Goal: Information Seeking & Learning: Compare options

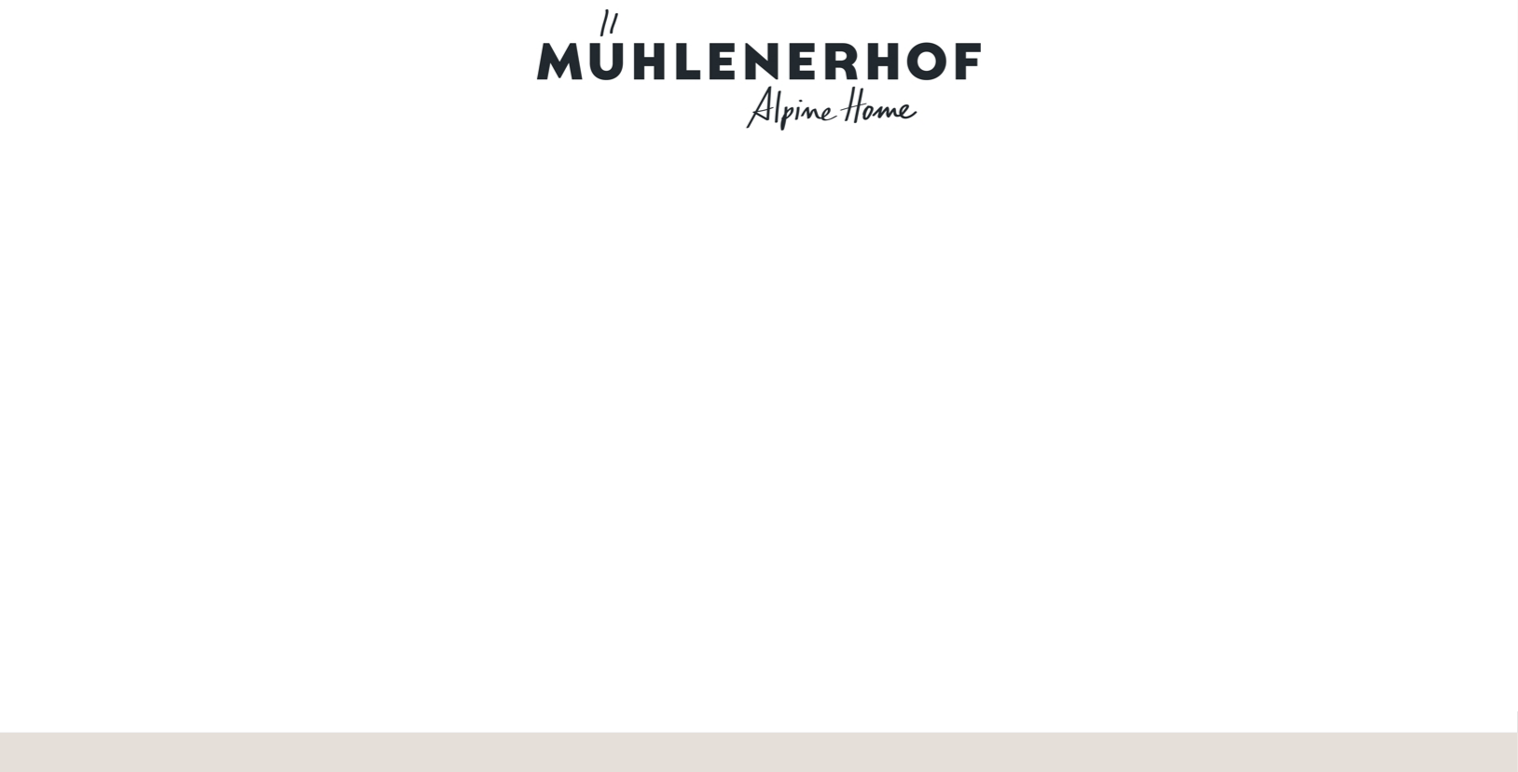
click at [859, 70] on div at bounding box center [759, 69] width 1045 height 121
click at [606, 24] on div at bounding box center [759, 69] width 1045 height 121
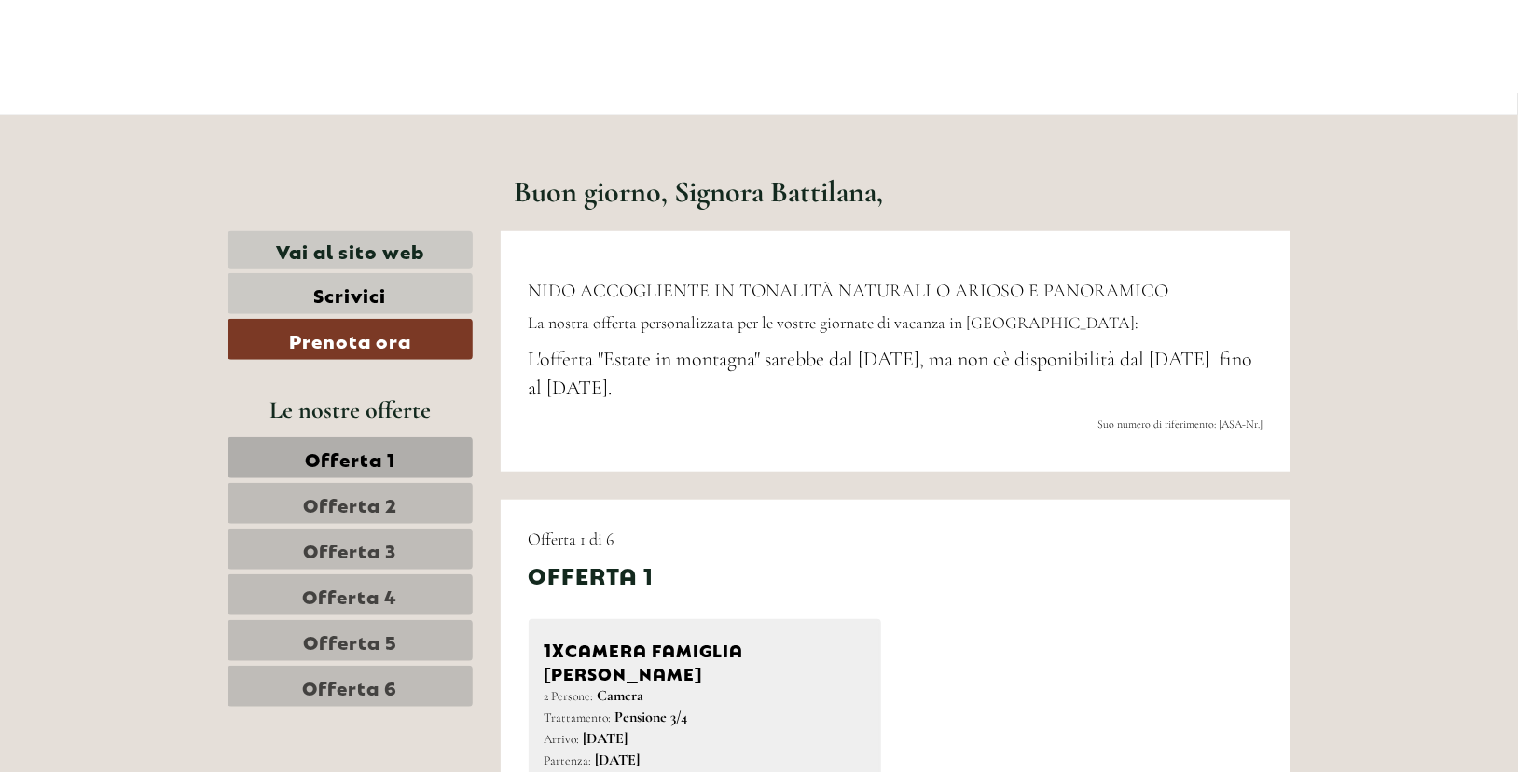
scroll to position [609, 0]
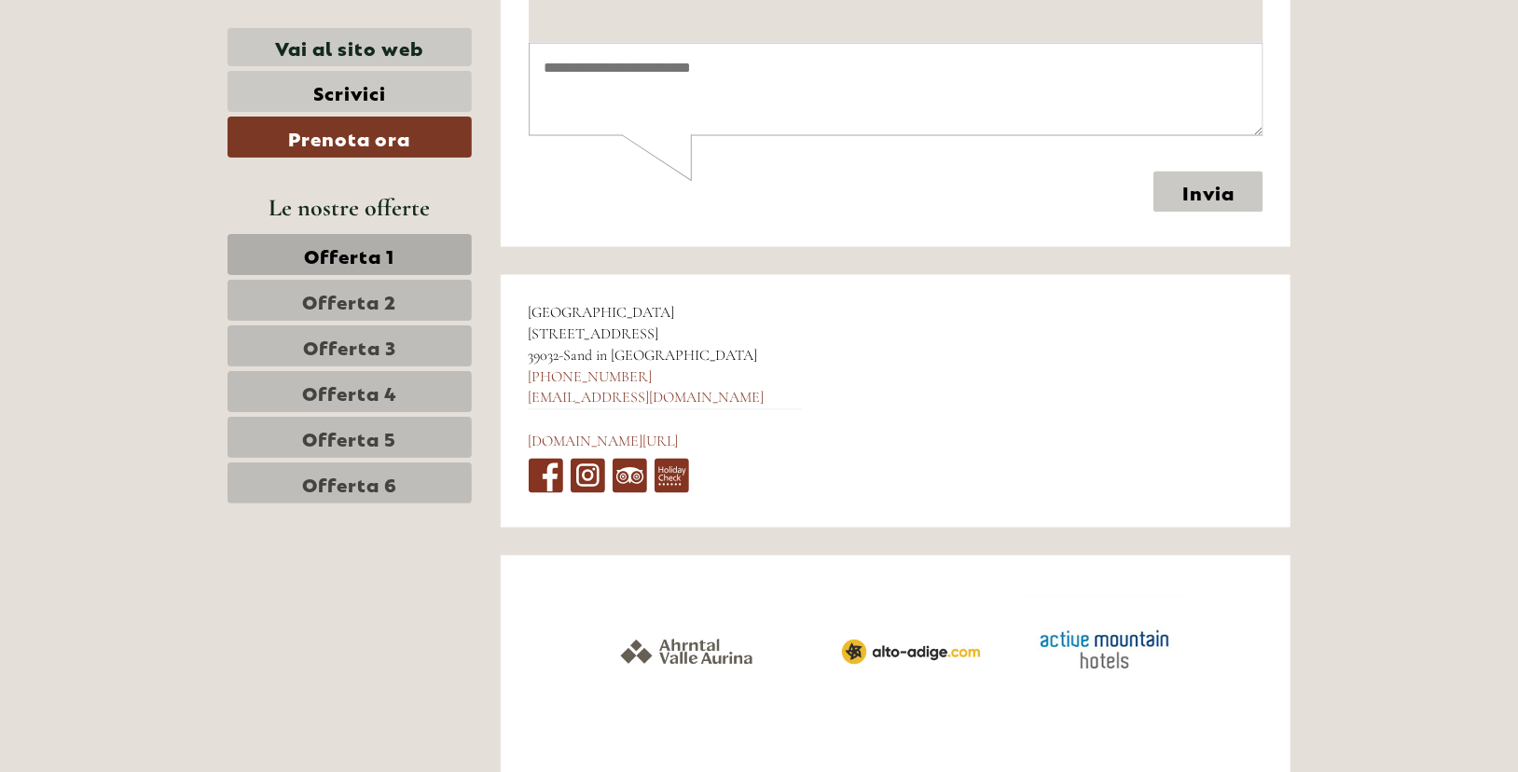
scroll to position [9504, 0]
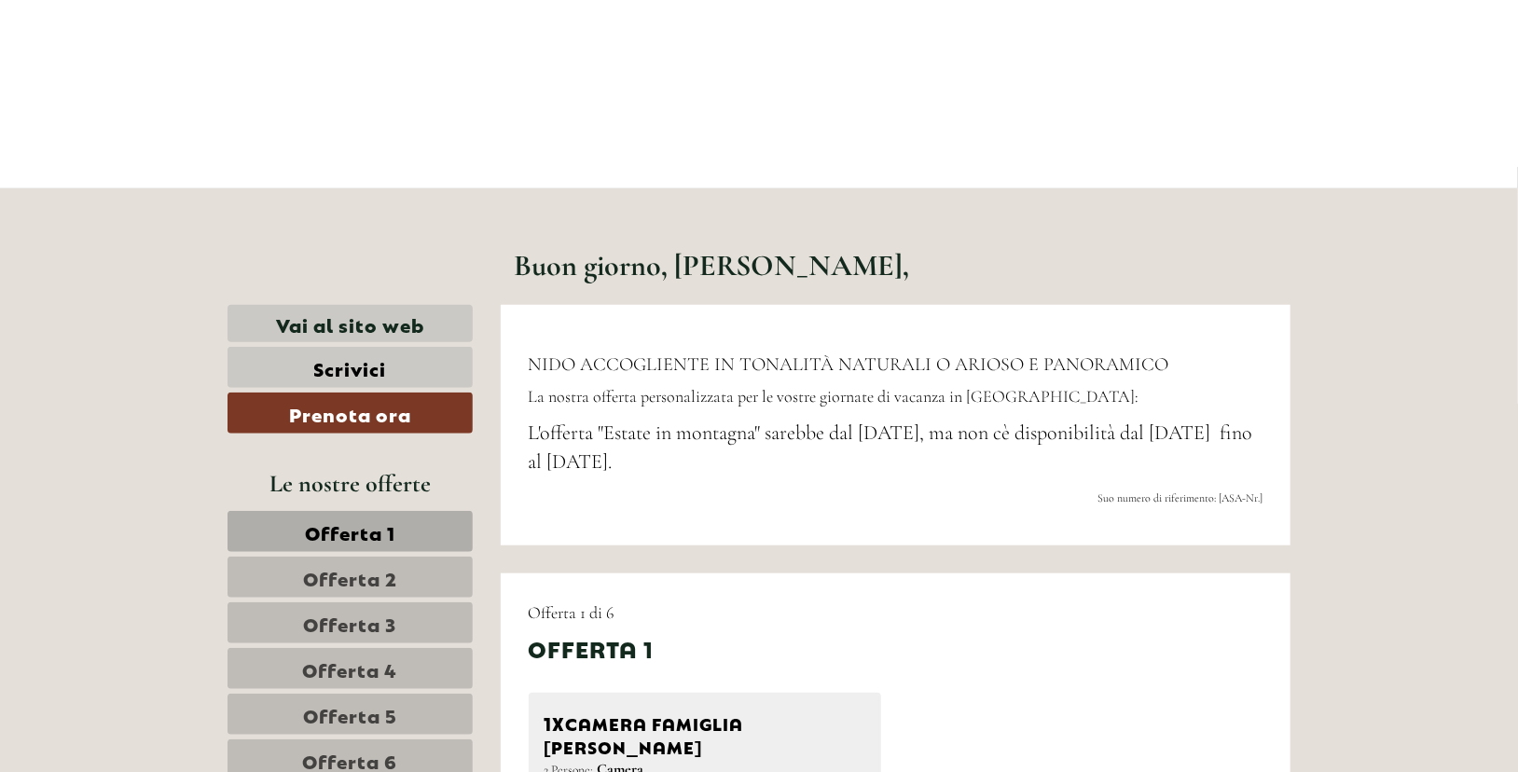
scroll to position [554, 0]
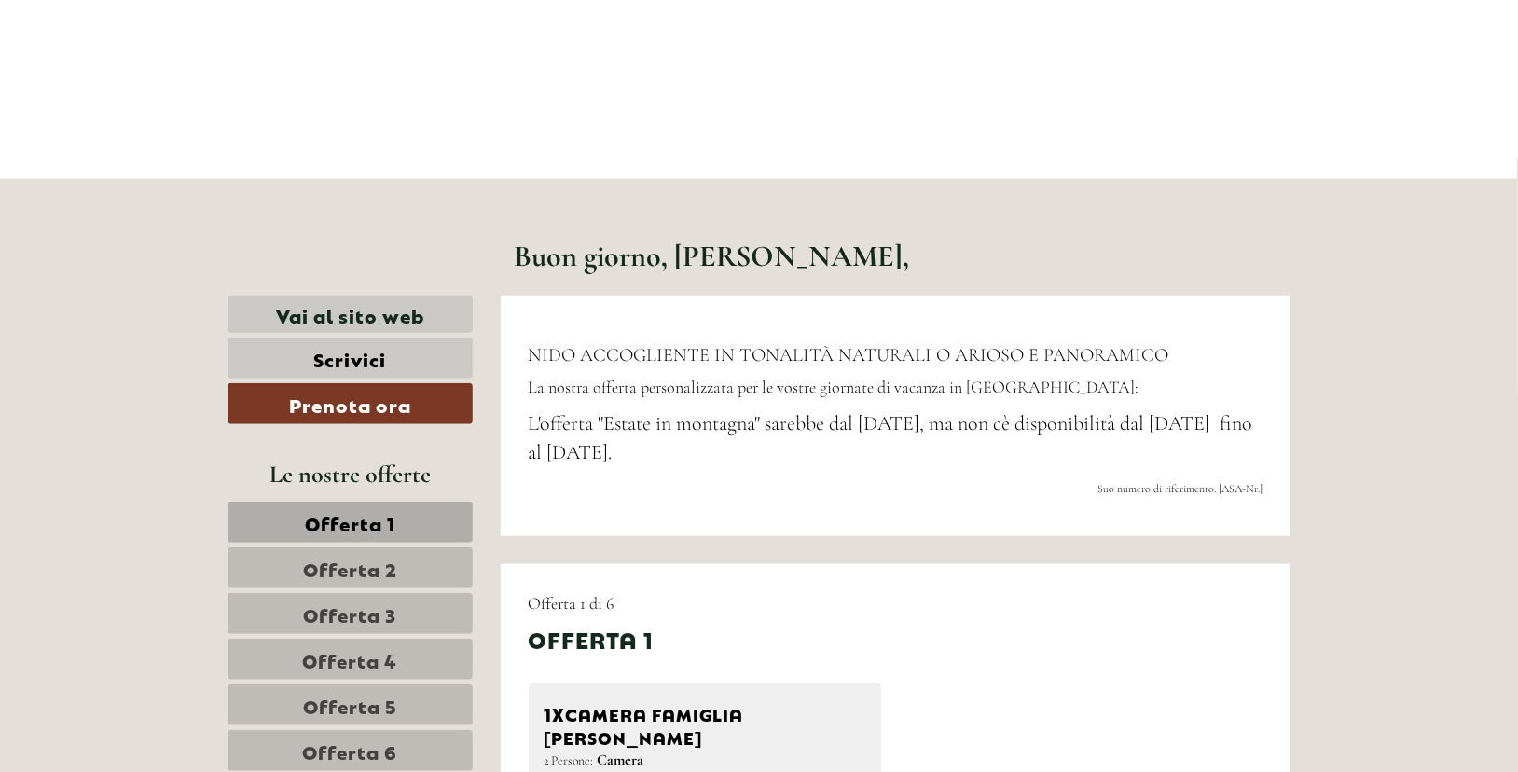
drag, startPoint x: 614, startPoint y: 452, endPoint x: 528, endPoint y: 426, distance: 89.7
click at [529, 426] on span "L'offerta "Estate in montagna" sarebbe dal [DATE], ma non cè disponibilità dal …" at bounding box center [891, 437] width 725 height 53
copy span "L'offerta "Estate in montagna" sarebbe dal [DATE], ma non cè disponibilità dal …"
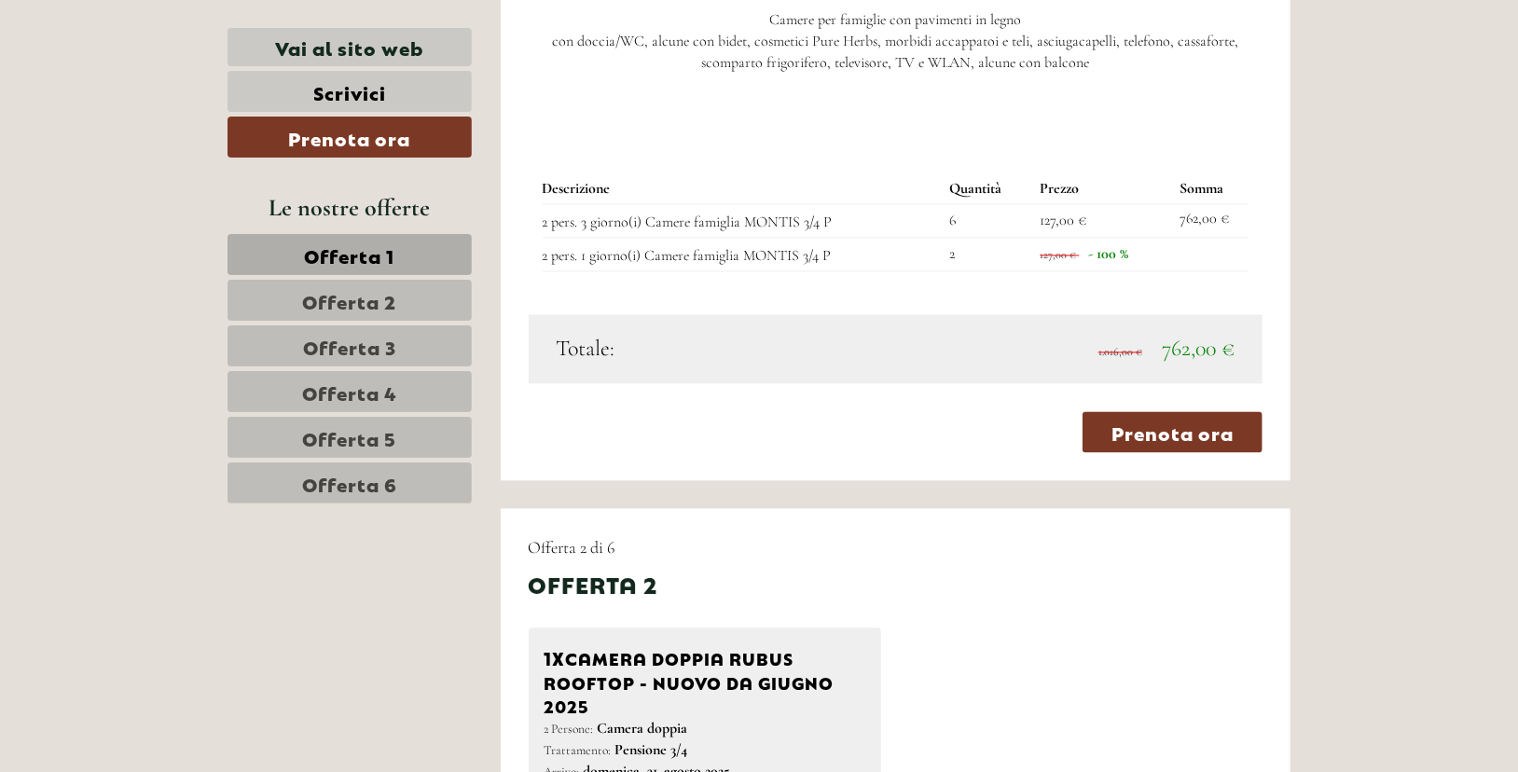
scroll to position [1885, 0]
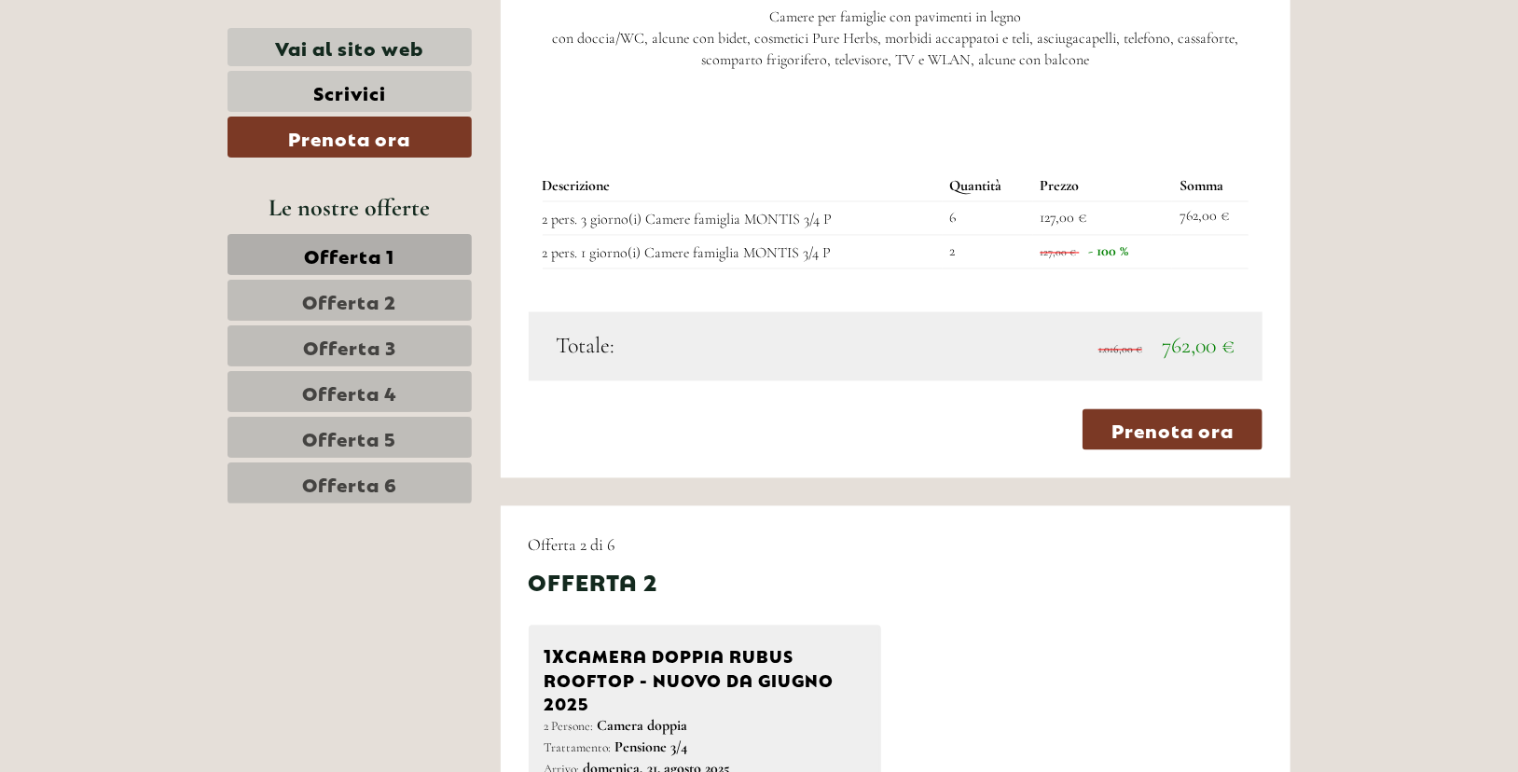
click at [357, 303] on span "Offerta 2" at bounding box center [350, 300] width 94 height 26
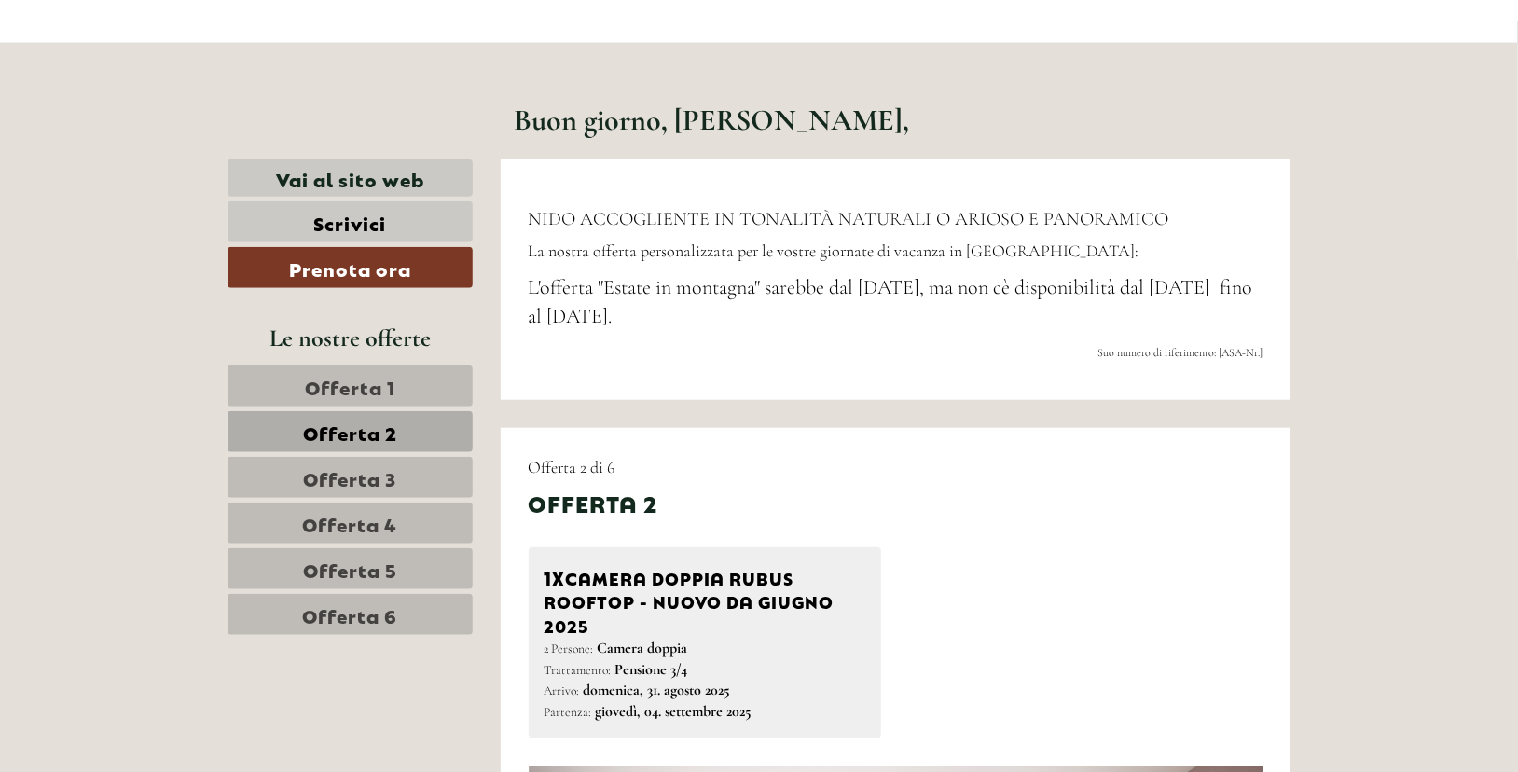
scroll to position [686, 0]
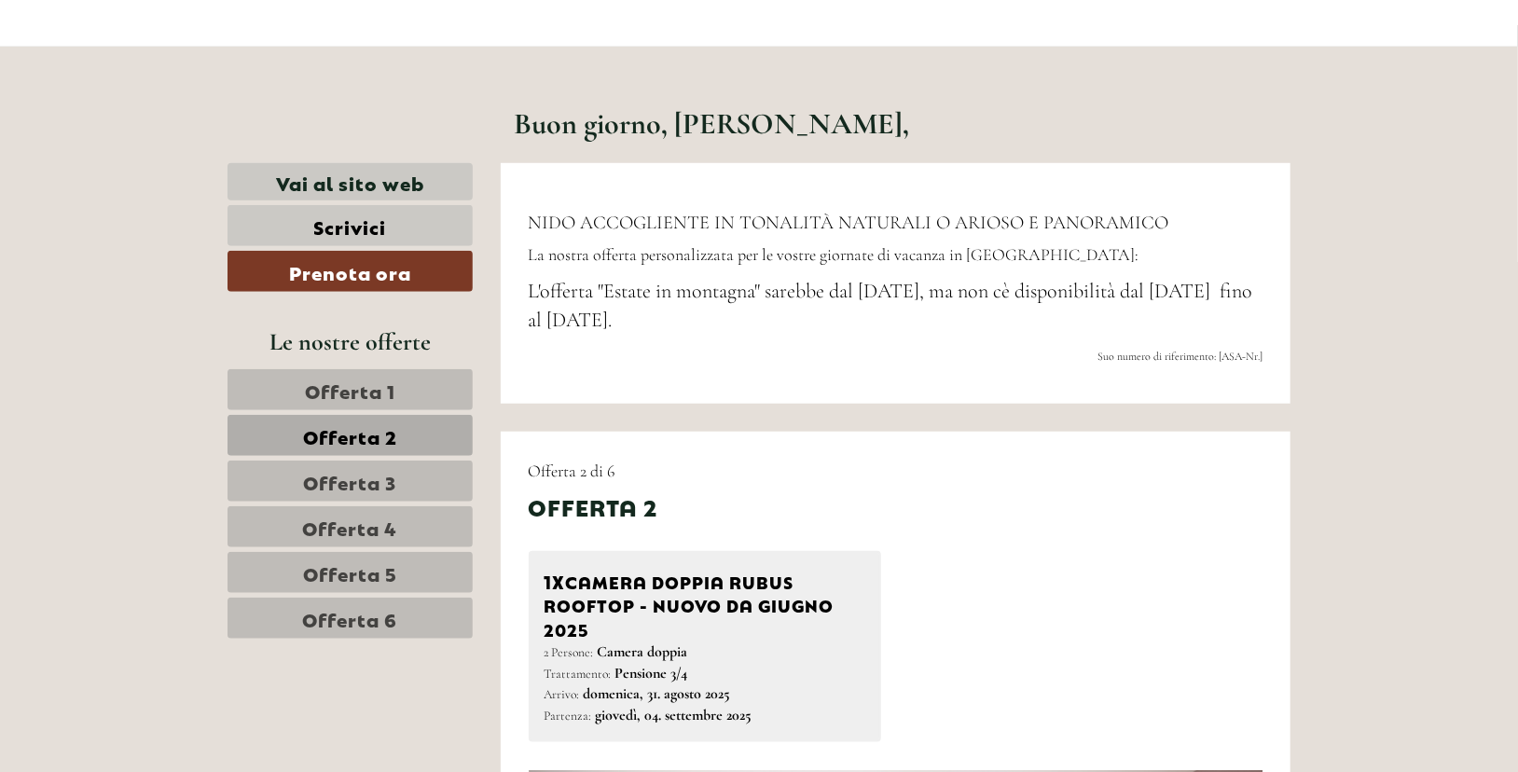
click at [344, 388] on span "Offerta 1" at bounding box center [350, 390] width 90 height 26
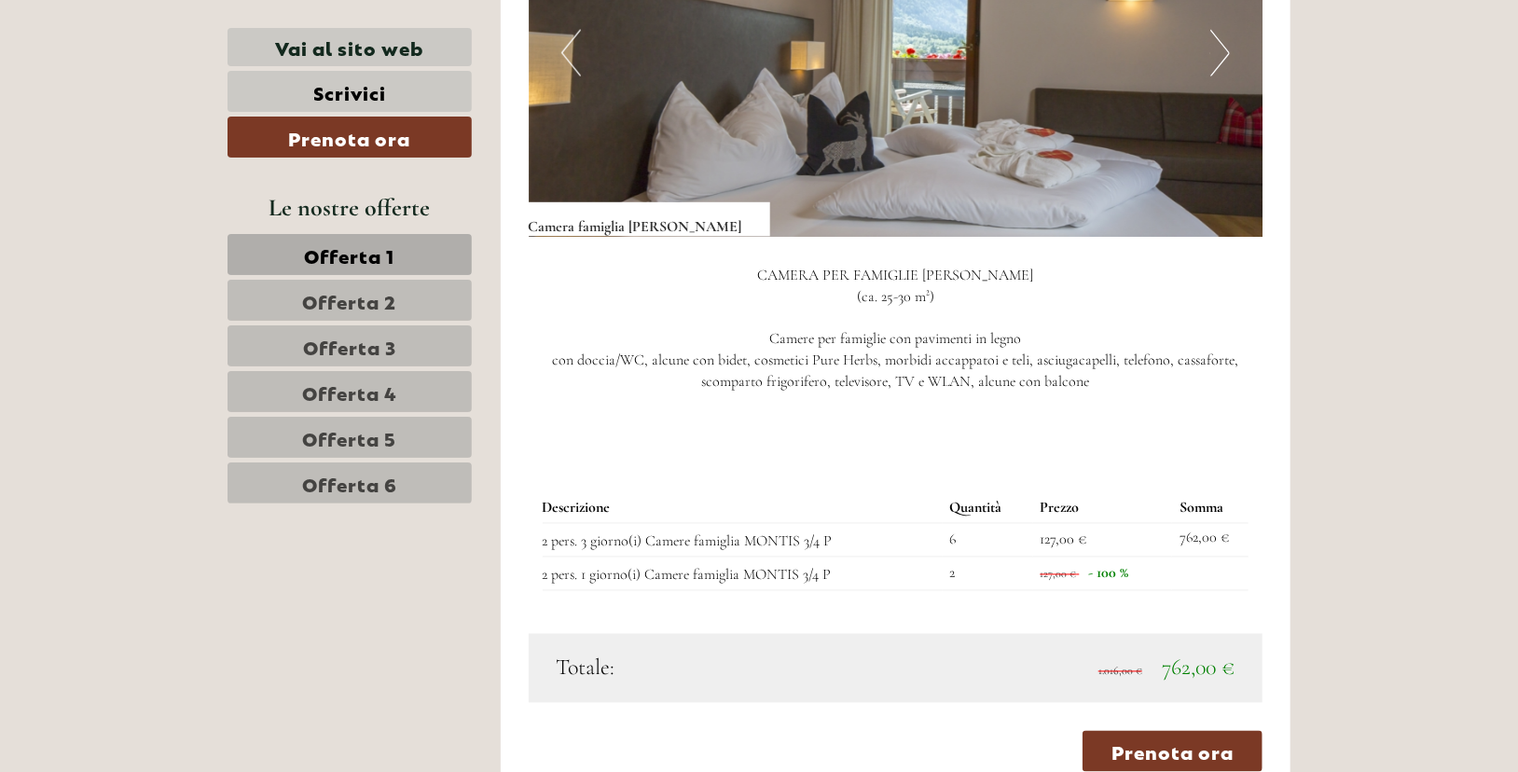
scroll to position [1576, 0]
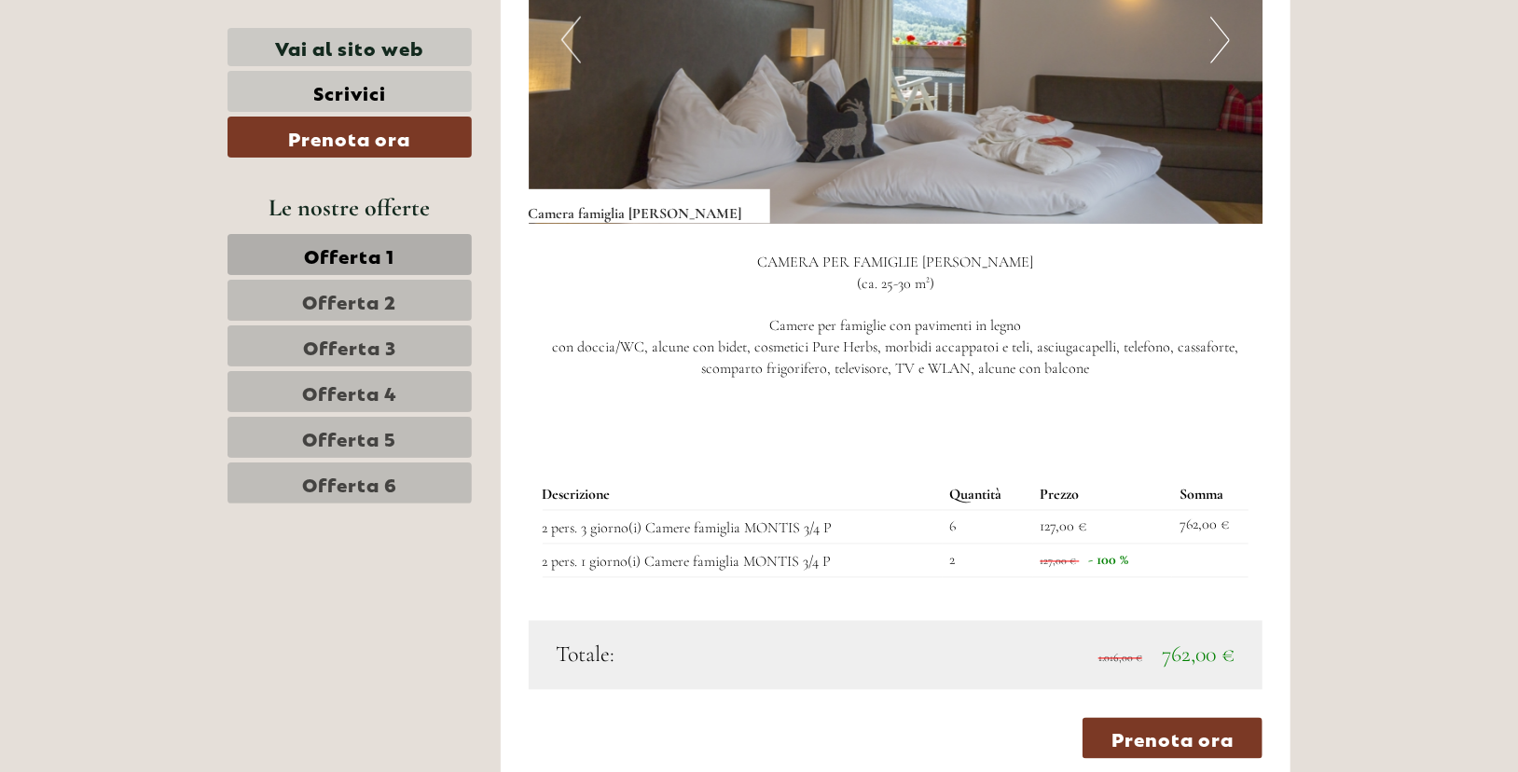
click at [376, 337] on span "Offerta 3" at bounding box center [349, 346] width 93 height 26
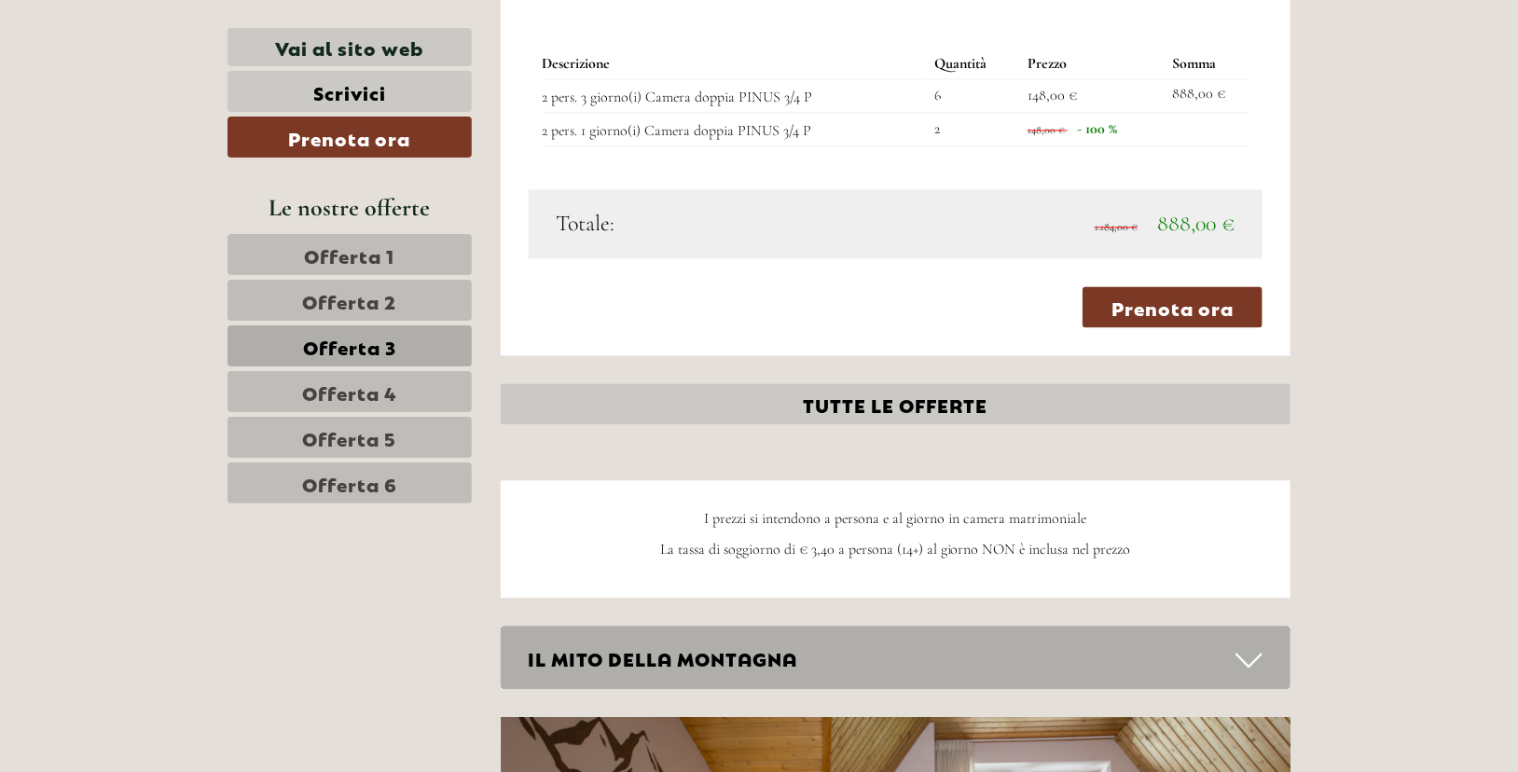
scroll to position [2003, 0]
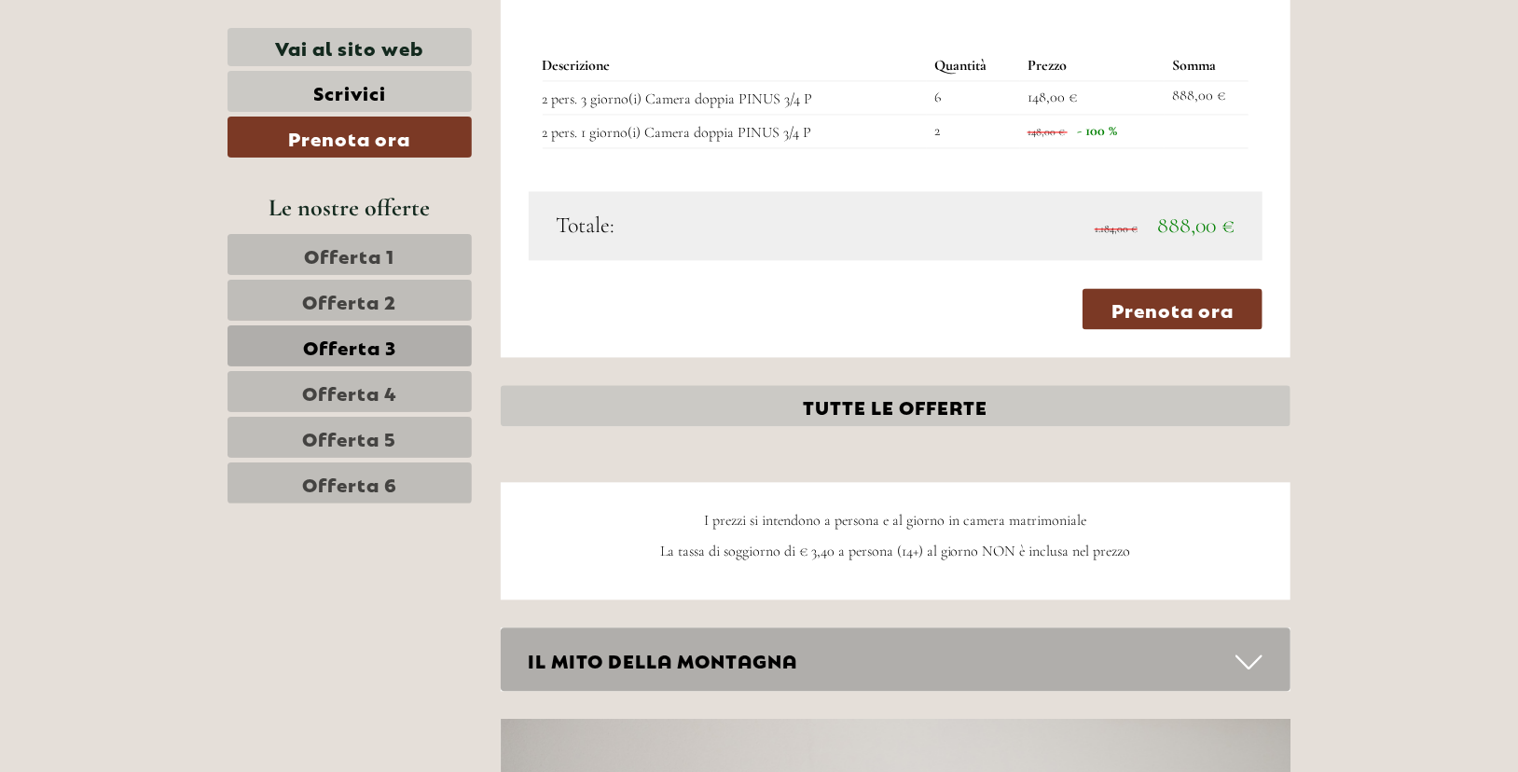
click at [426, 332] on link "Offerta 3" at bounding box center [350, 345] width 244 height 41
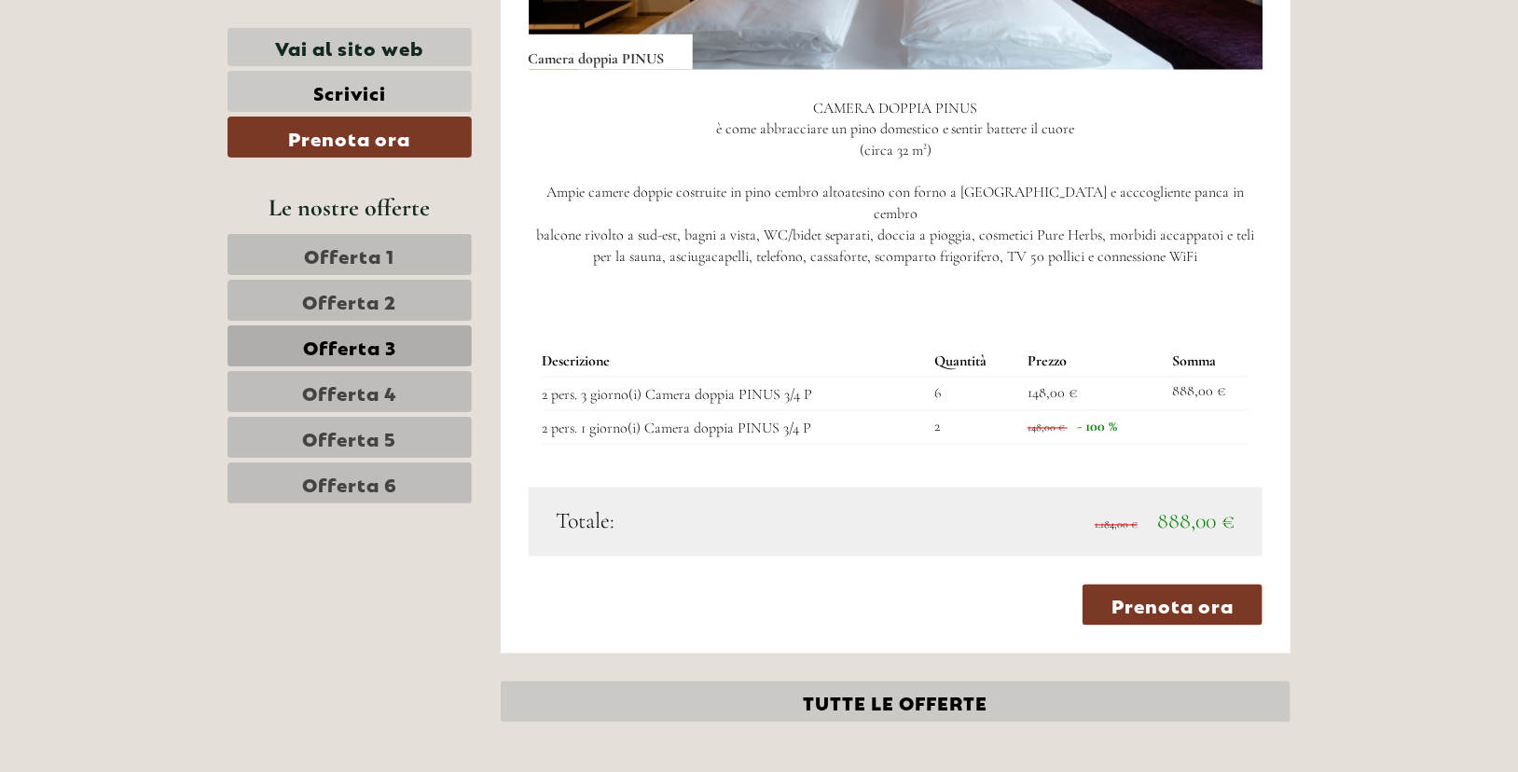
scroll to position [1690, 0]
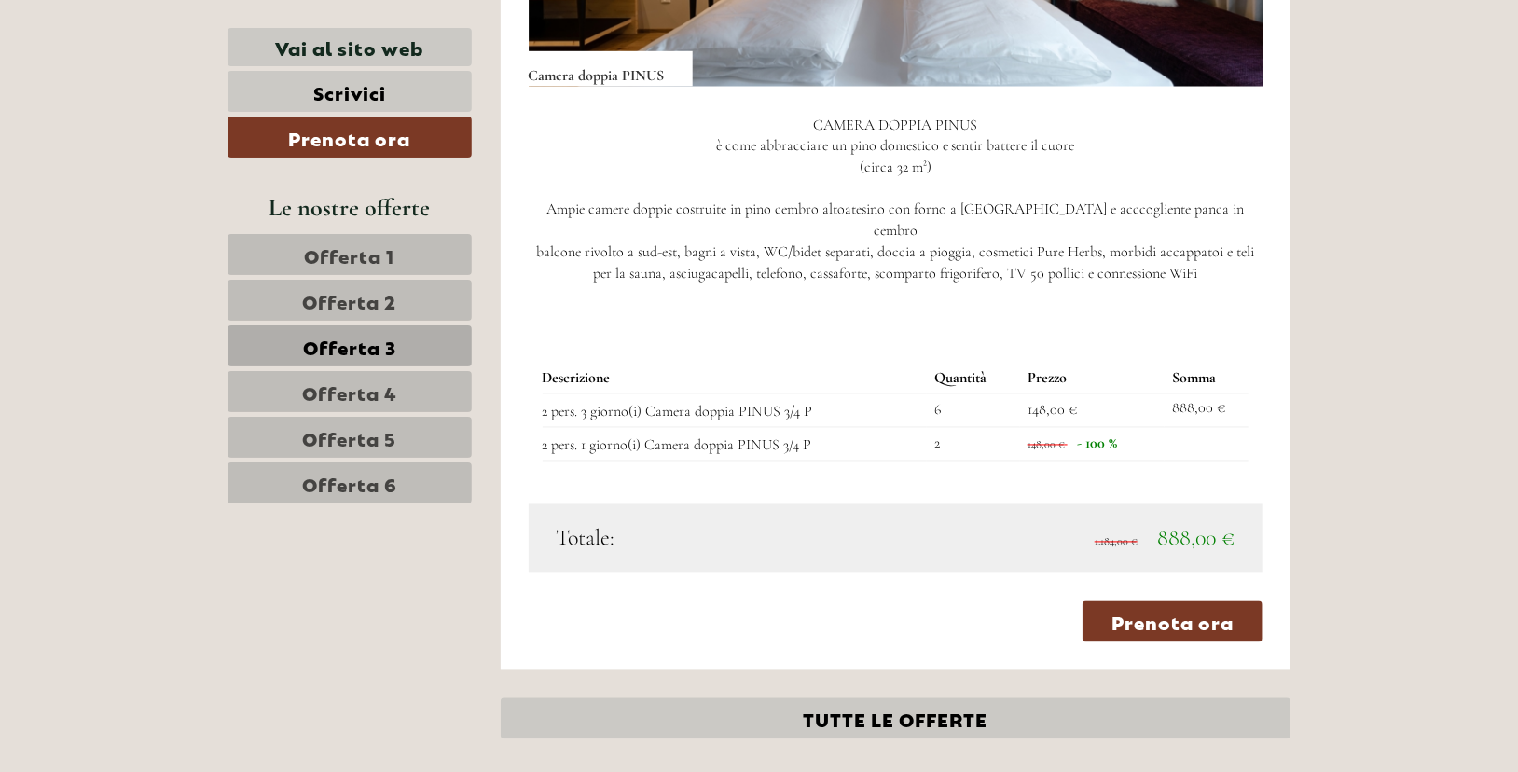
click at [355, 432] on span "Offerta 5" at bounding box center [350, 437] width 94 height 26
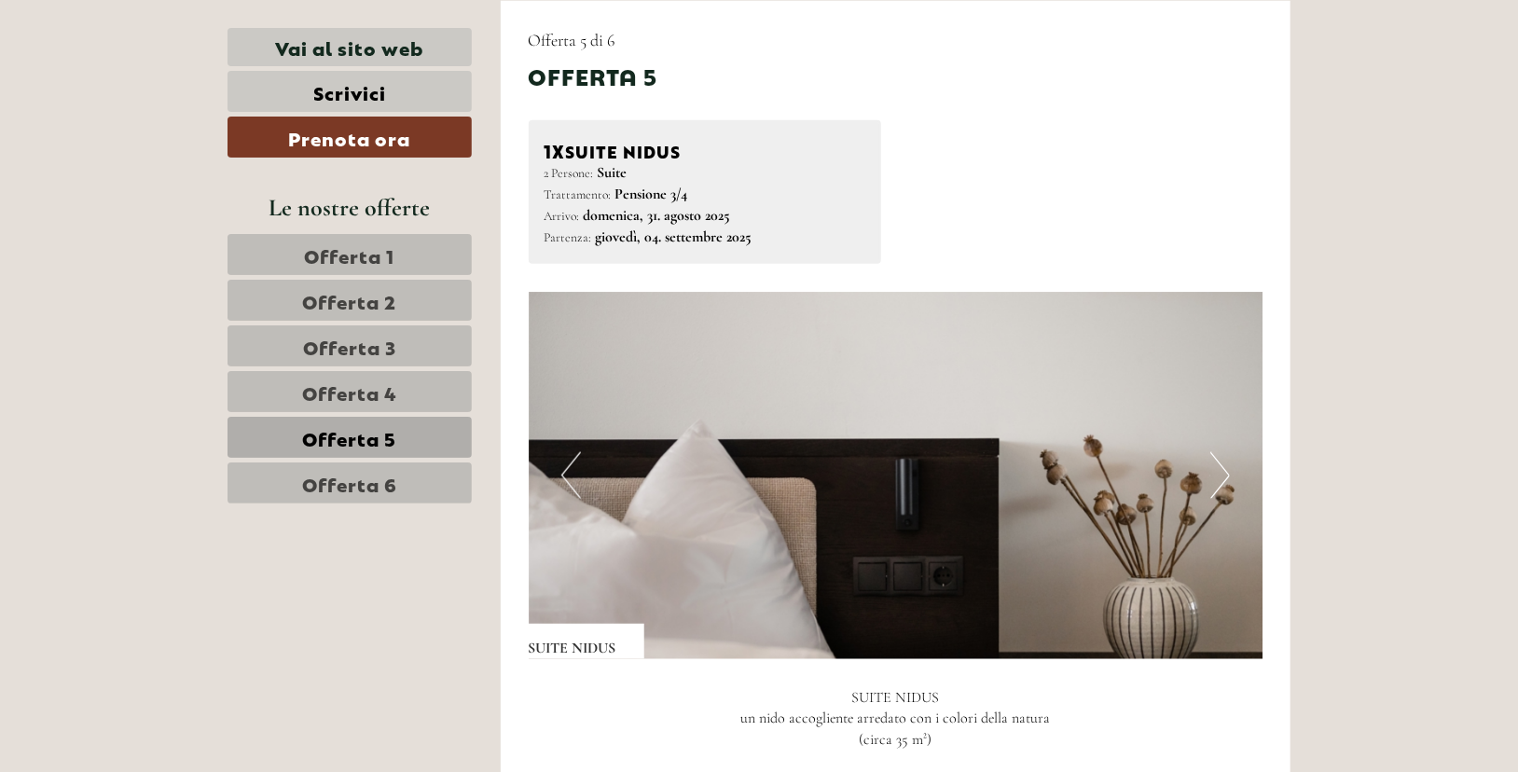
click at [357, 433] on span "Offerta 5" at bounding box center [350, 437] width 94 height 26
click at [399, 387] on link "Offerta 4" at bounding box center [350, 391] width 244 height 41
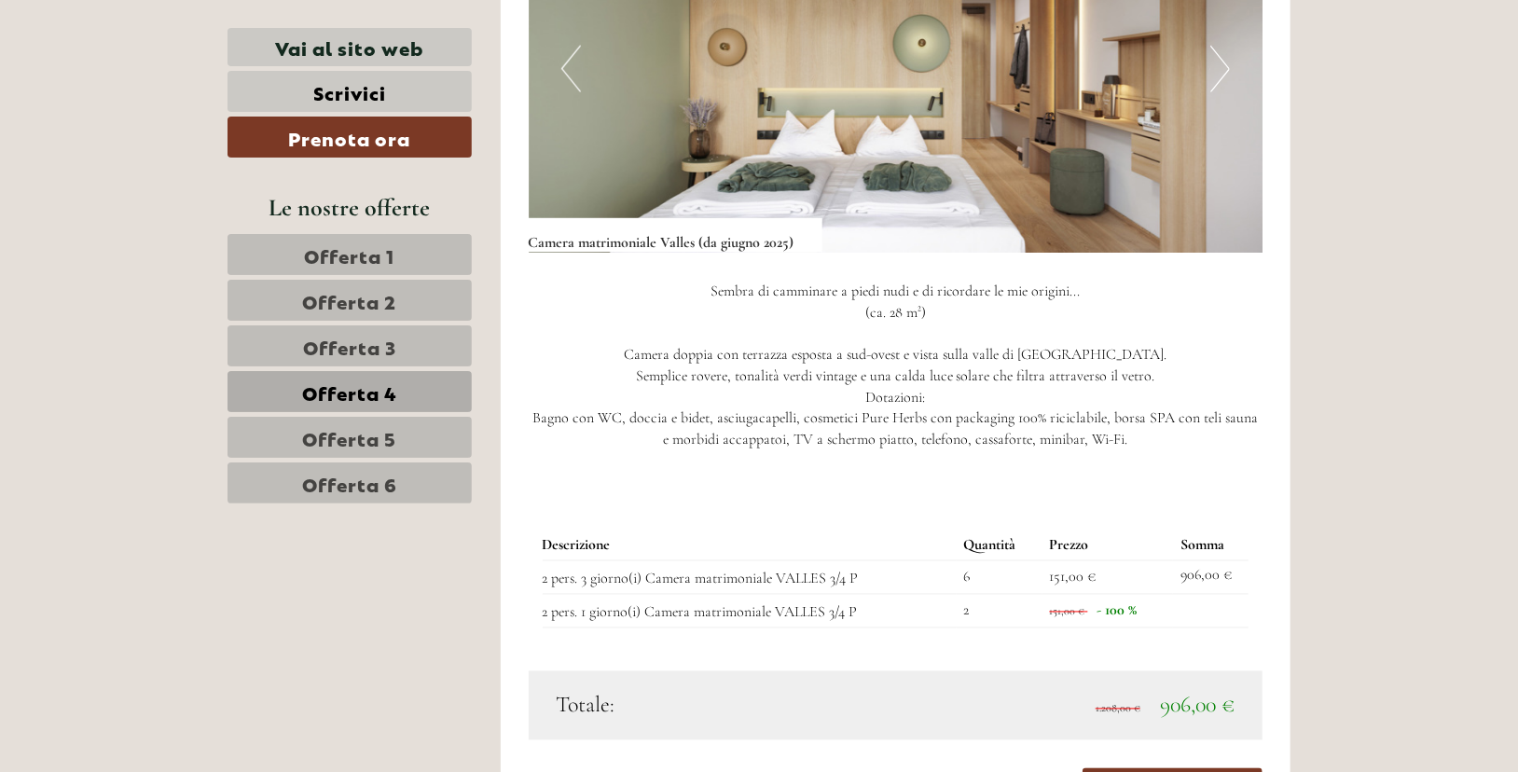
scroll to position [1548, 0]
click at [446, 345] on link "Offerta 3" at bounding box center [350, 345] width 244 height 41
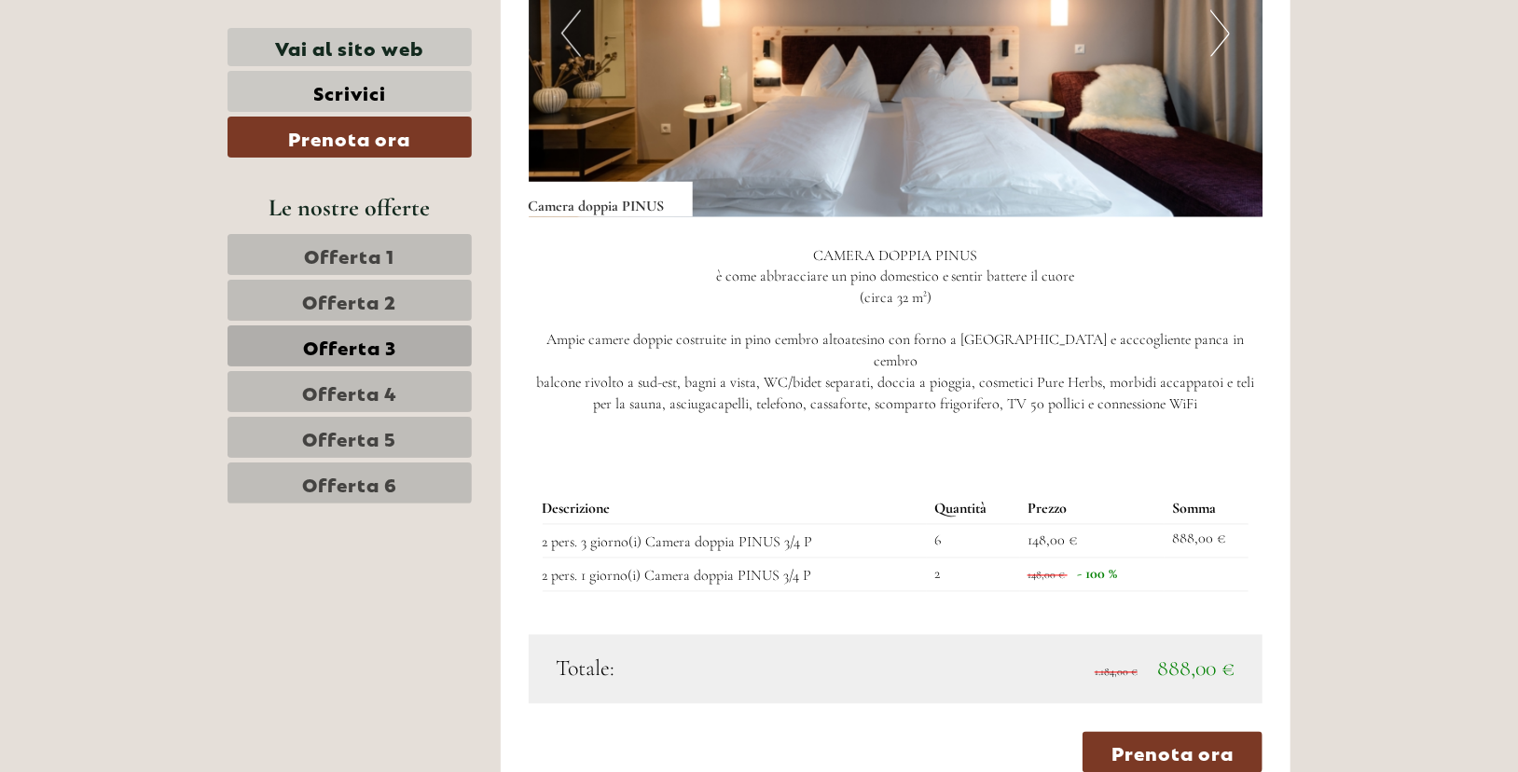
scroll to position [1561, 0]
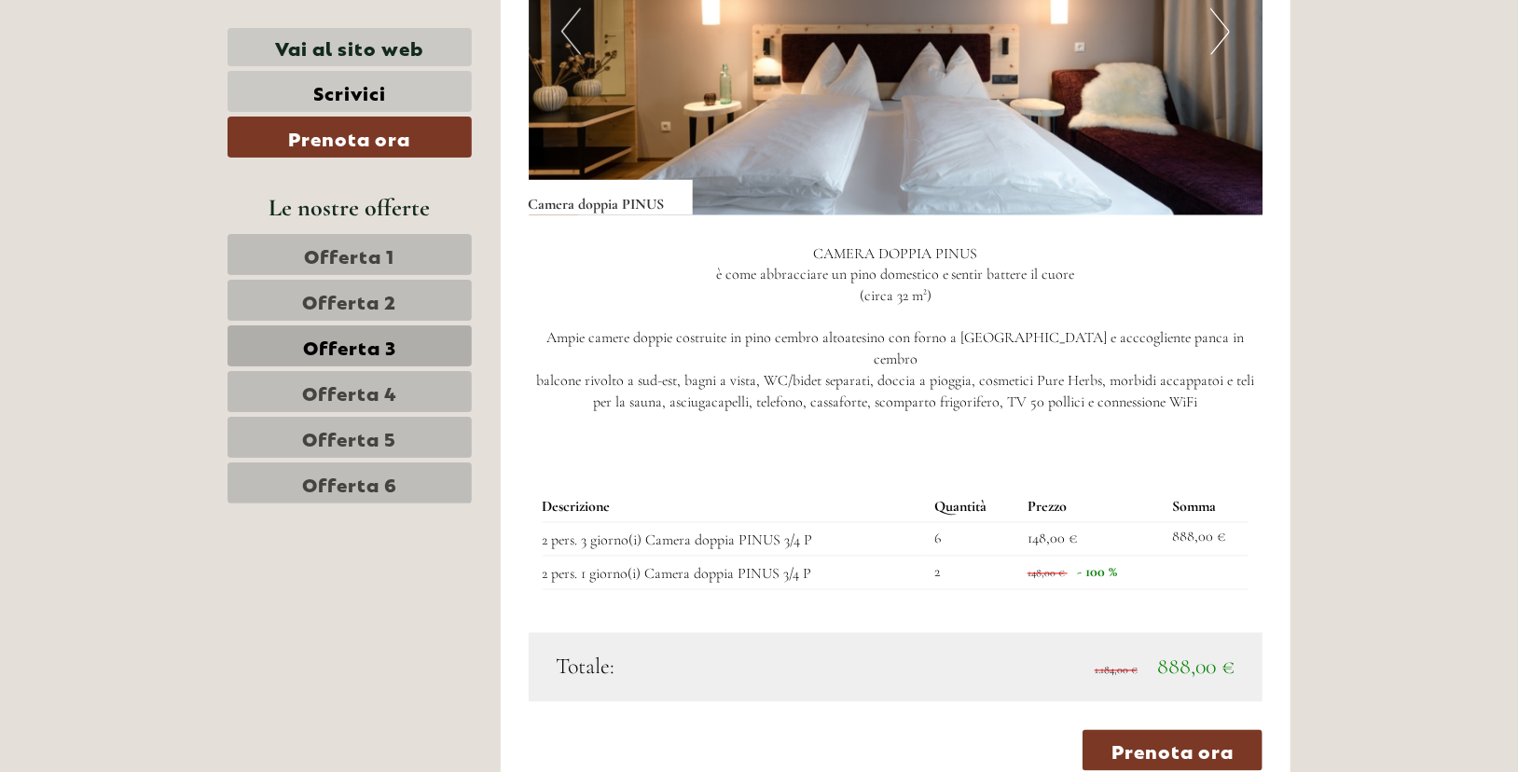
click at [384, 334] on span "Offerta 3" at bounding box center [349, 346] width 93 height 26
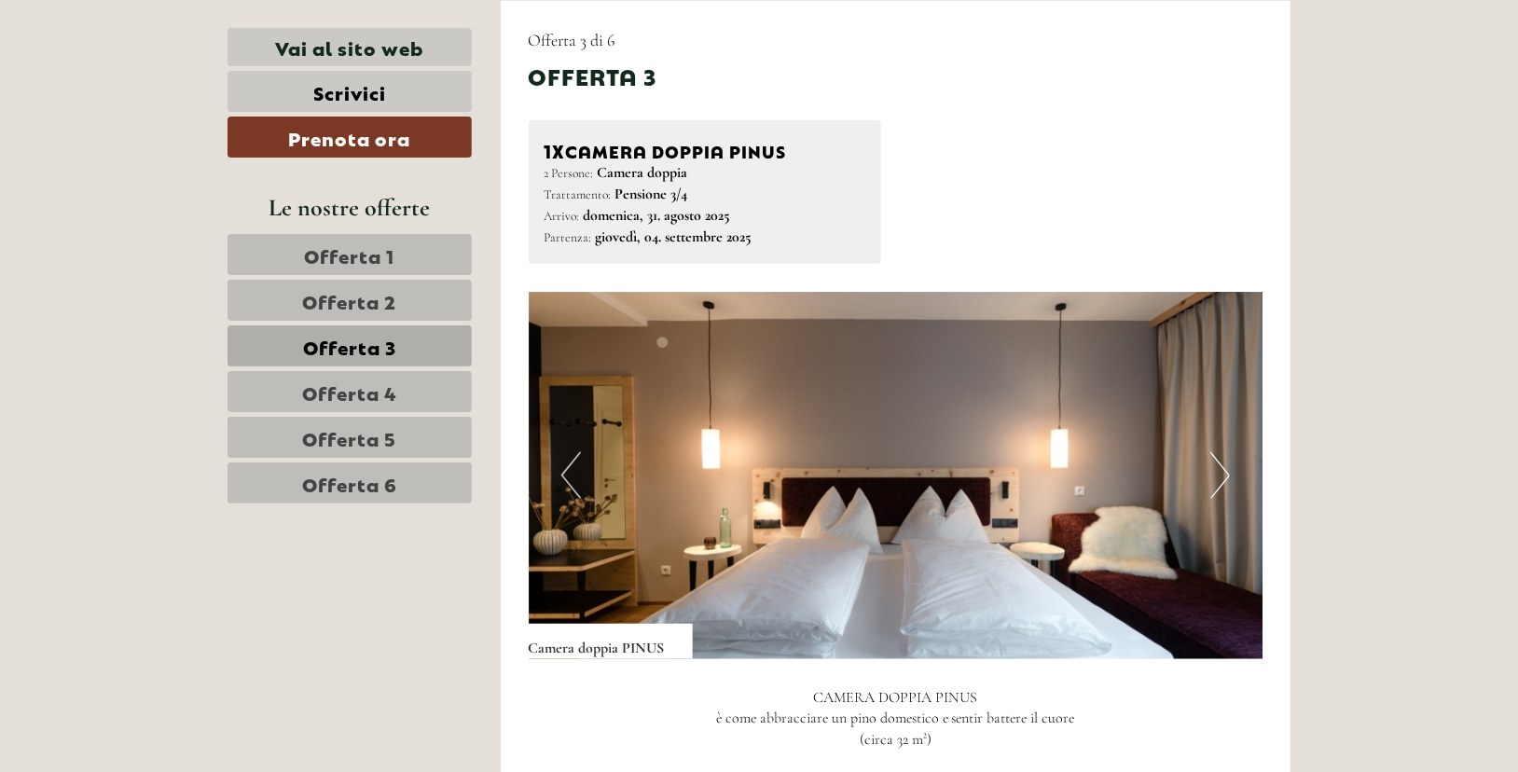
click at [382, 338] on span "Offerta 3" at bounding box center [349, 346] width 93 height 26
click at [379, 340] on span "Offerta 3" at bounding box center [349, 346] width 93 height 26
click at [378, 393] on span "Offerta 4" at bounding box center [349, 392] width 95 height 26
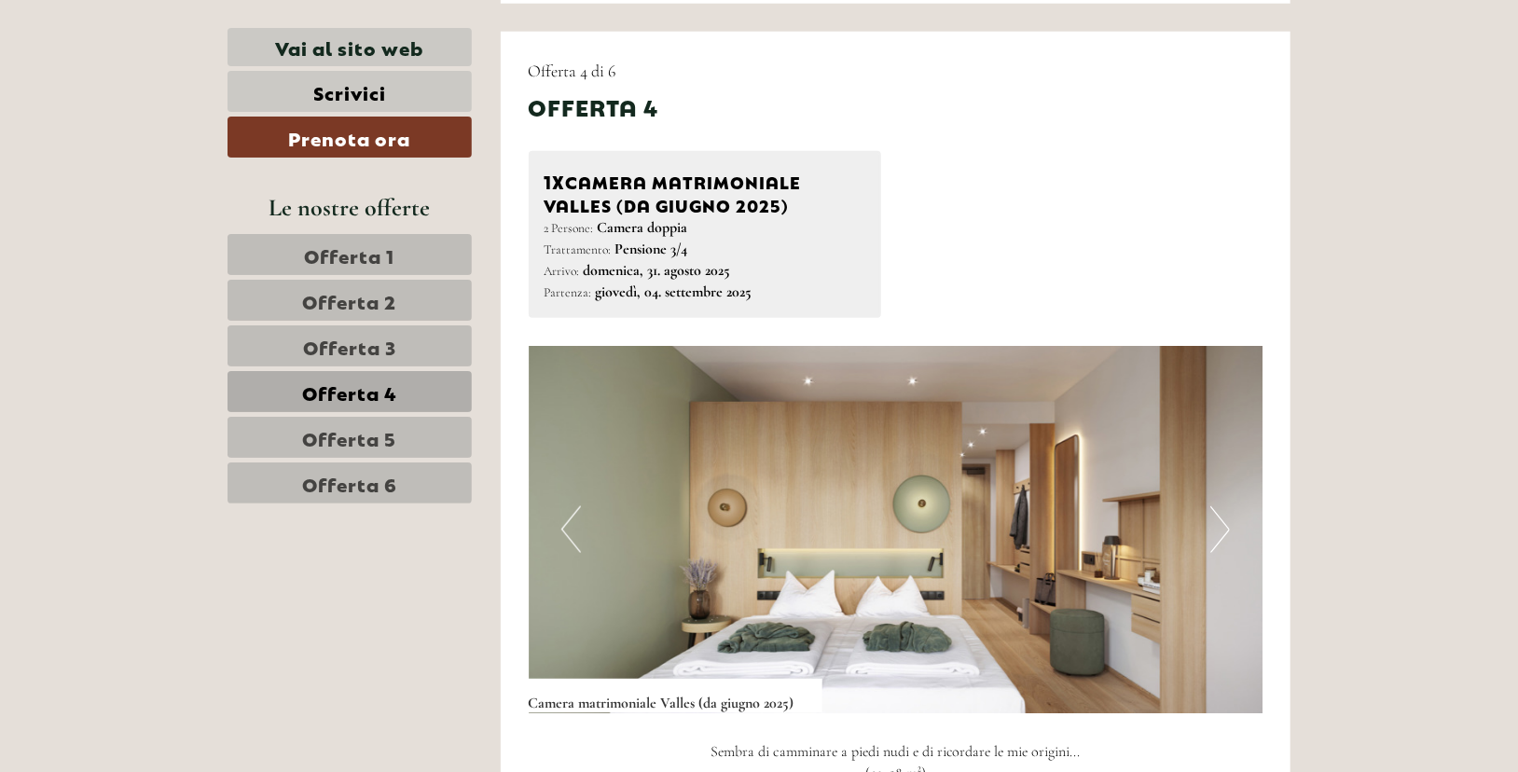
scroll to position [1086, 0]
click at [440, 349] on link "Offerta 3" at bounding box center [350, 345] width 244 height 41
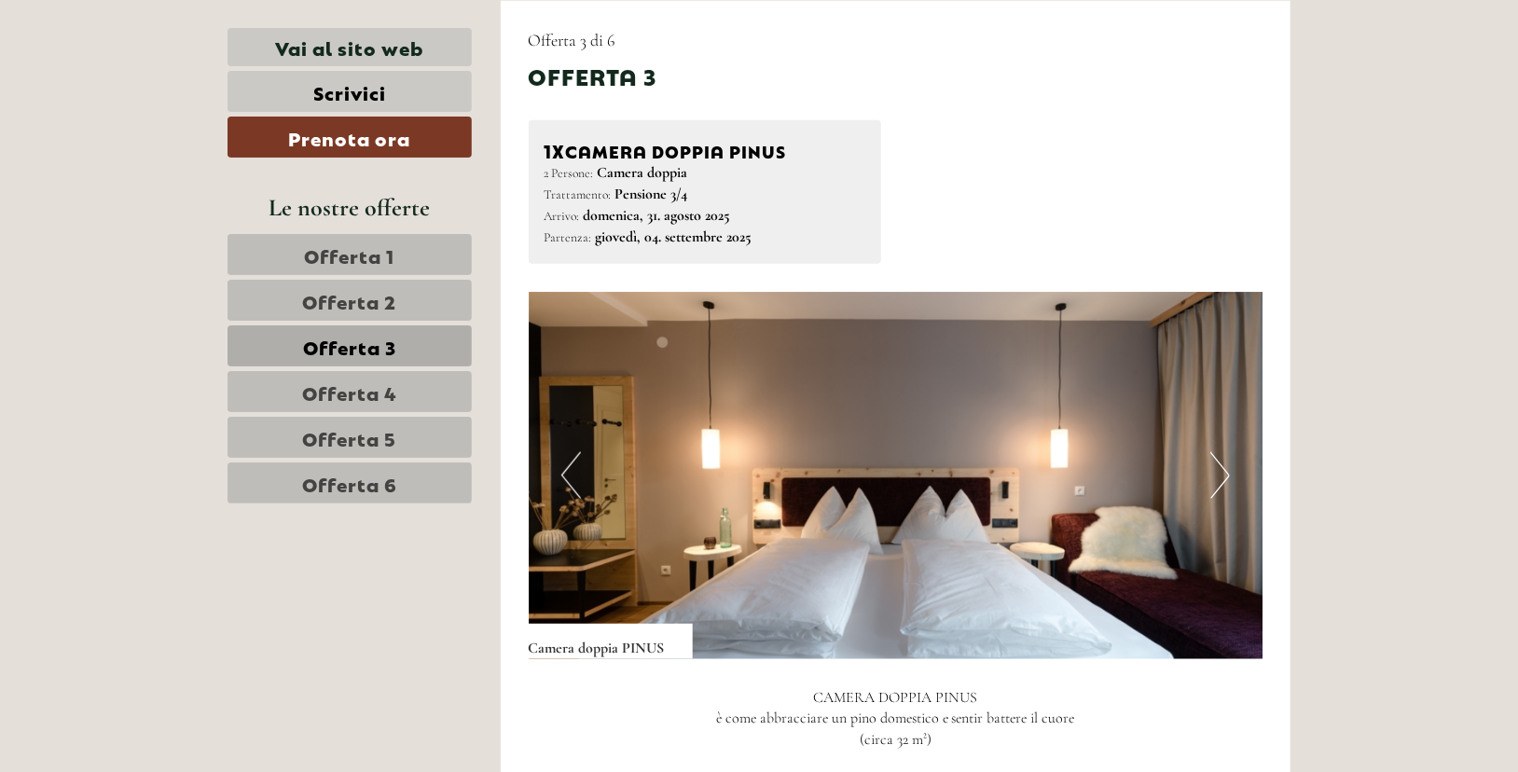
click at [422, 375] on link "Offerta 4" at bounding box center [350, 391] width 244 height 41
